Goal: Book appointment/travel/reservation

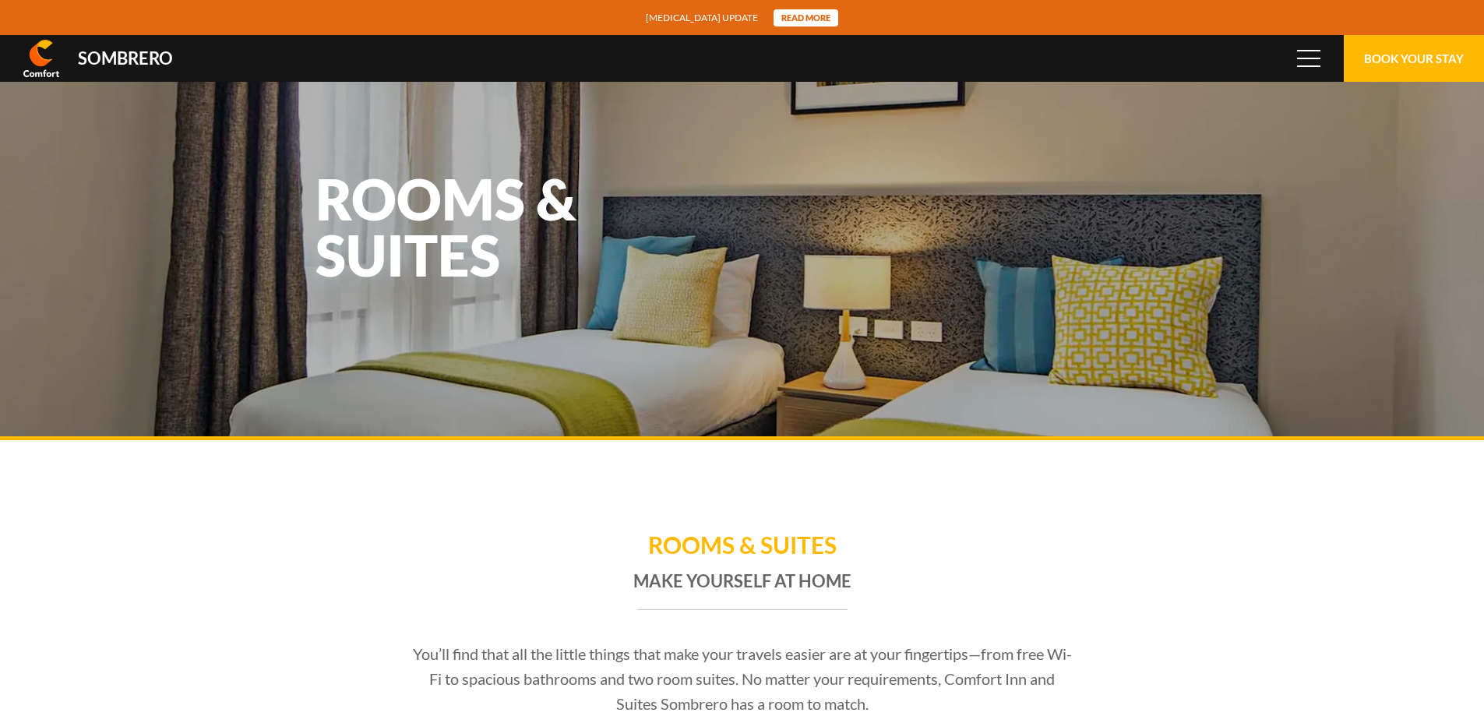
scroll to position [103807, 0]
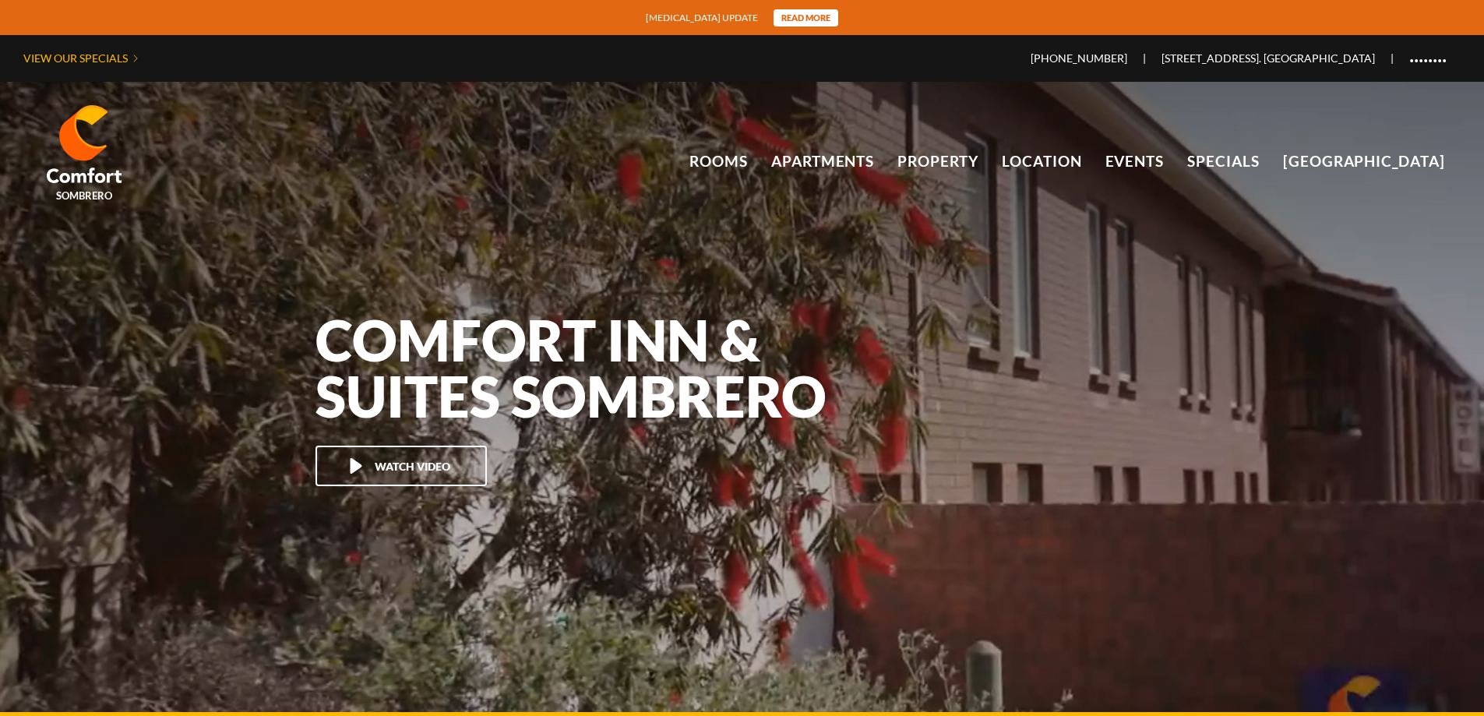
scroll to position [103807, 0]
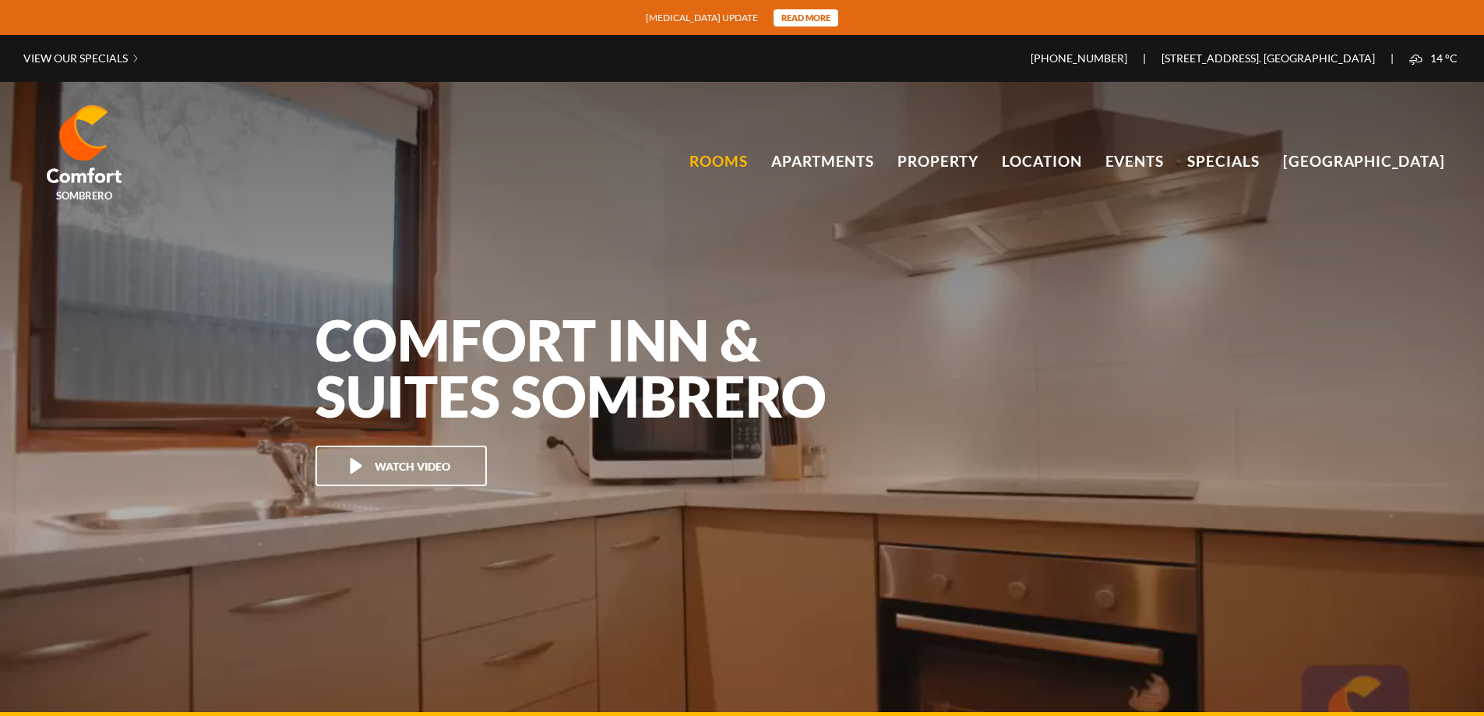
click at [730, 156] on link "Rooms" at bounding box center [719, 161] width 58 height 23
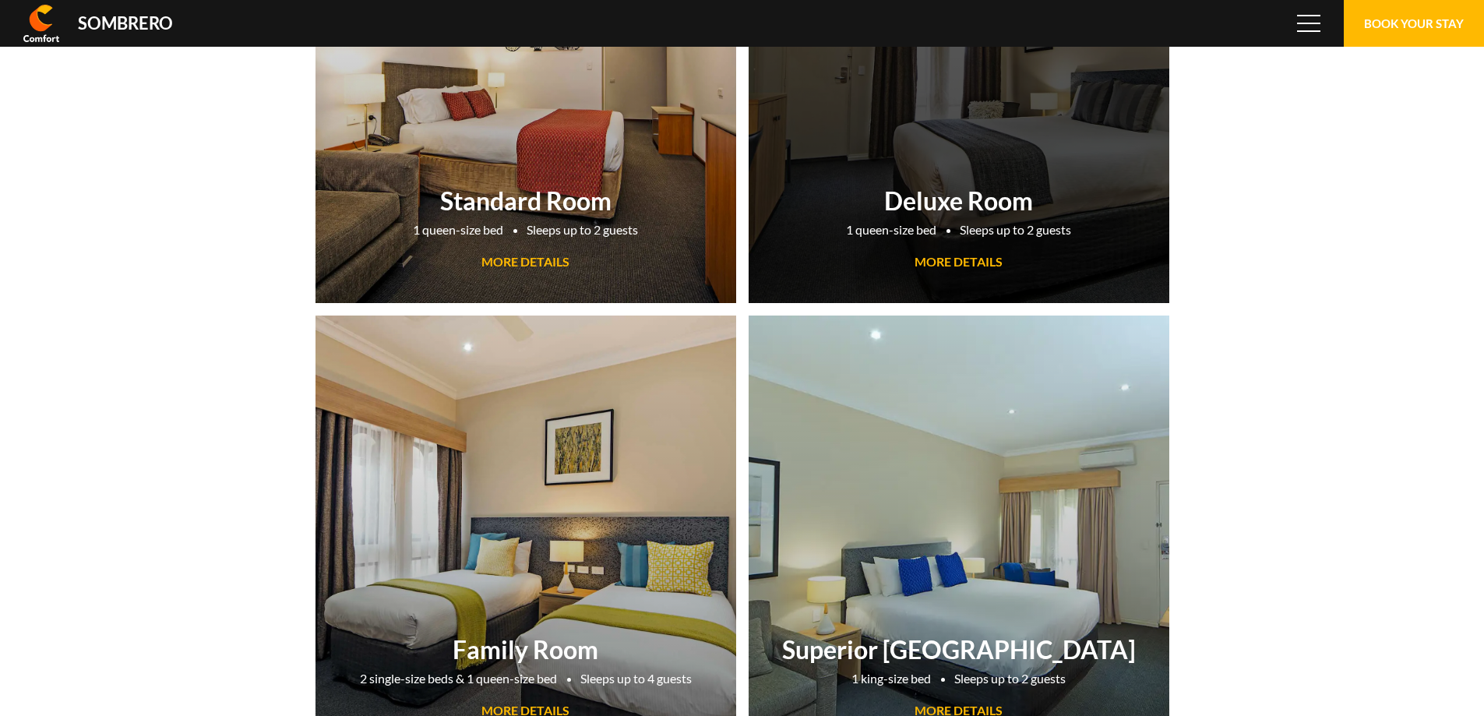
click at [977, 256] on span "MORE DETAILS" at bounding box center [959, 261] width 88 height 15
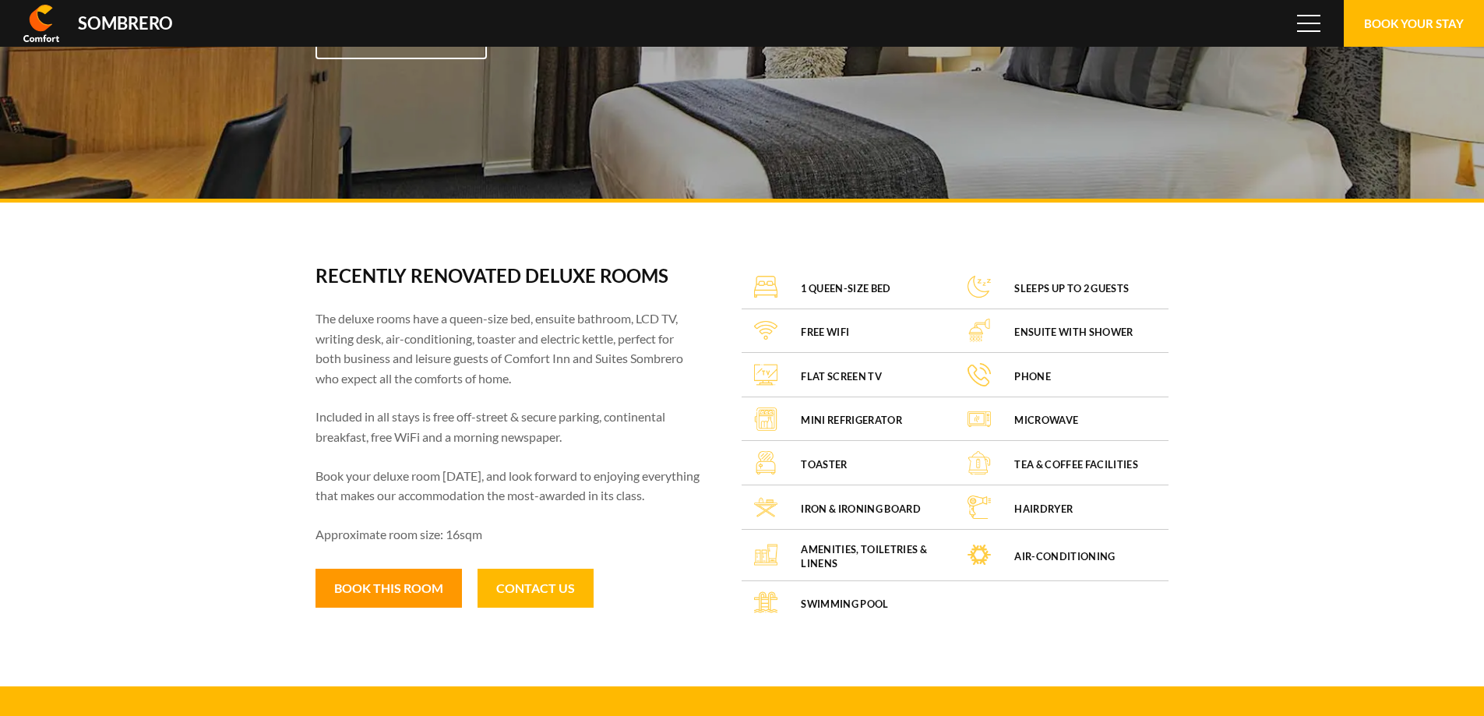
click at [397, 584] on button "Book this room" at bounding box center [389, 588] width 147 height 39
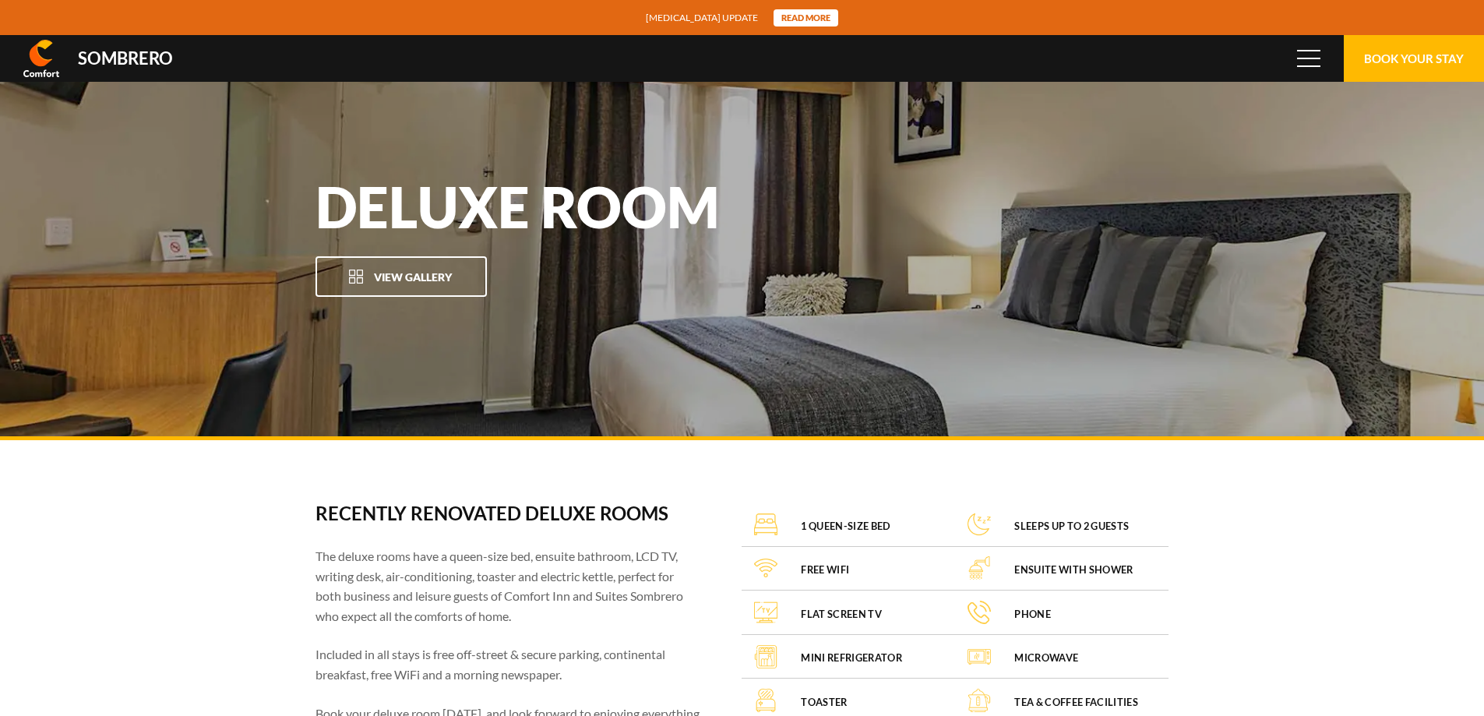
scroll to position [103807, 0]
click at [1427, 48] on button "Book Your Stay" at bounding box center [1414, 58] width 140 height 47
